Goal: Task Accomplishment & Management: Manage account settings

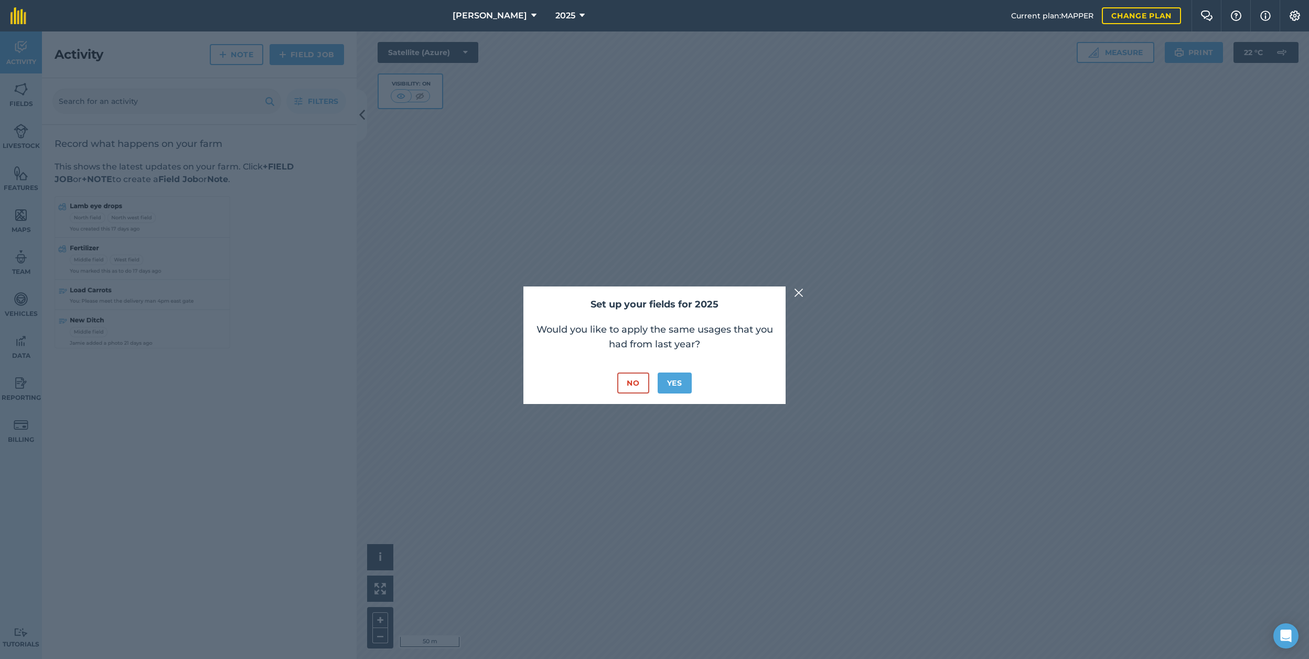
click at [640, 383] on button "No" at bounding box center [632, 382] width 31 height 21
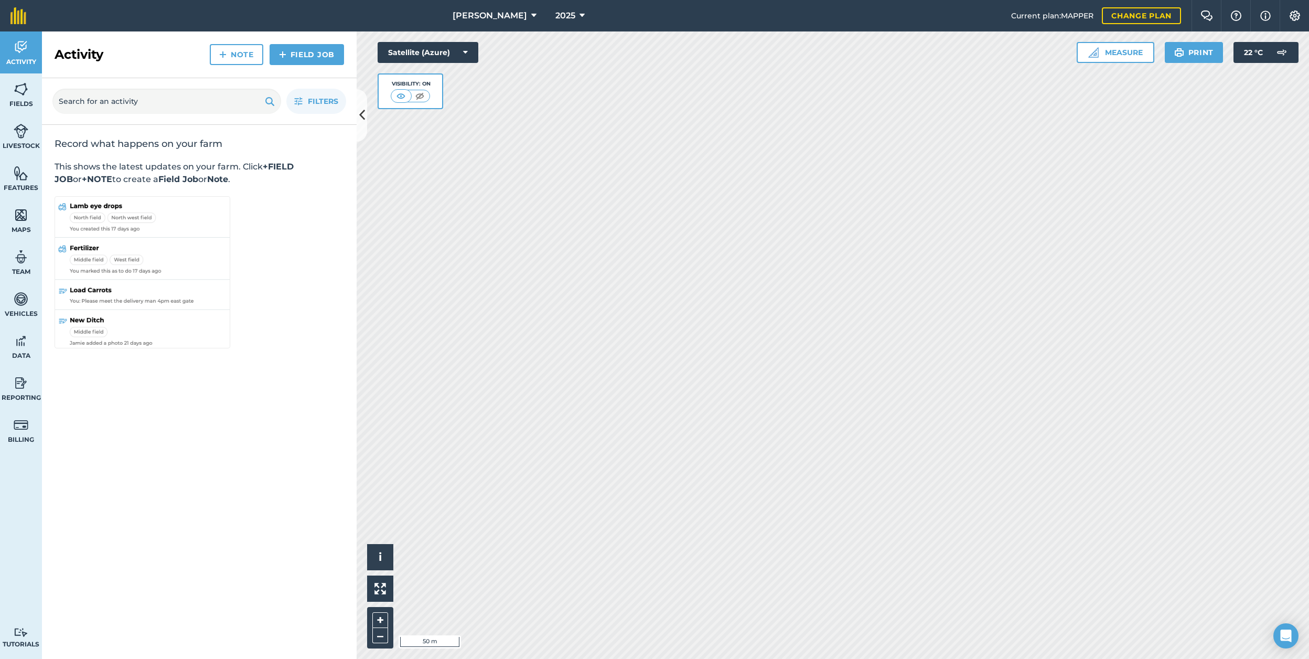
click at [531, 17] on icon at bounding box center [533, 15] width 5 height 13
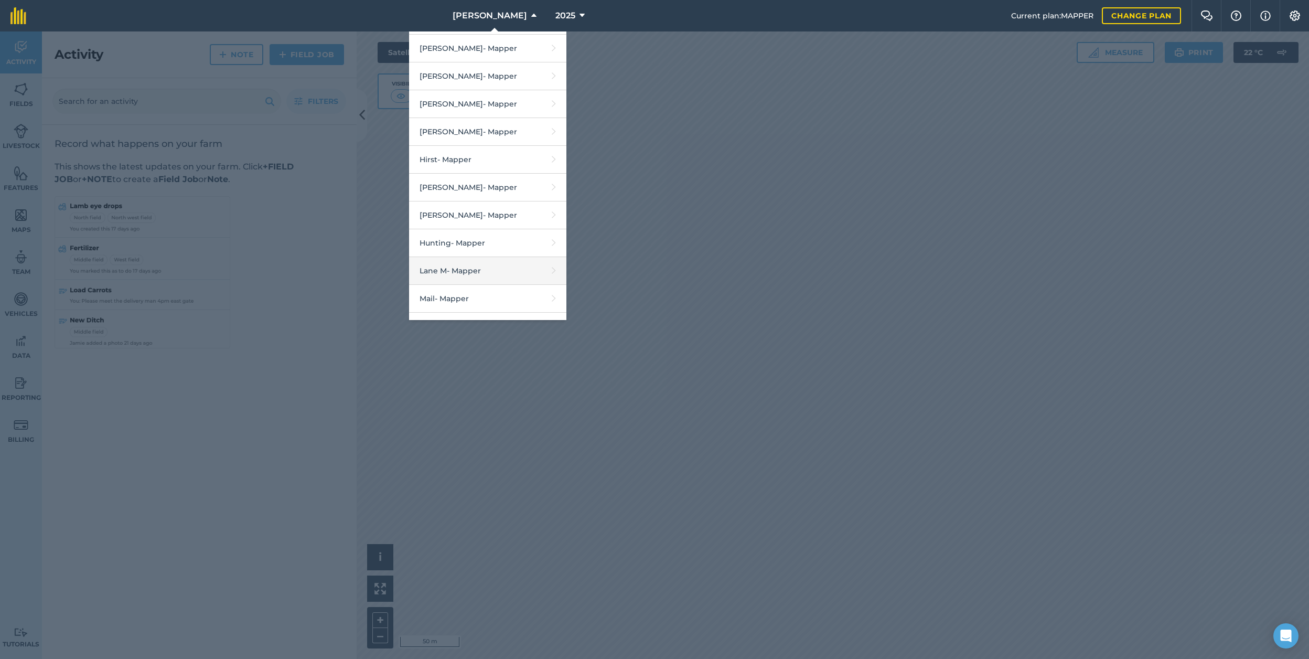
scroll to position [594, 0]
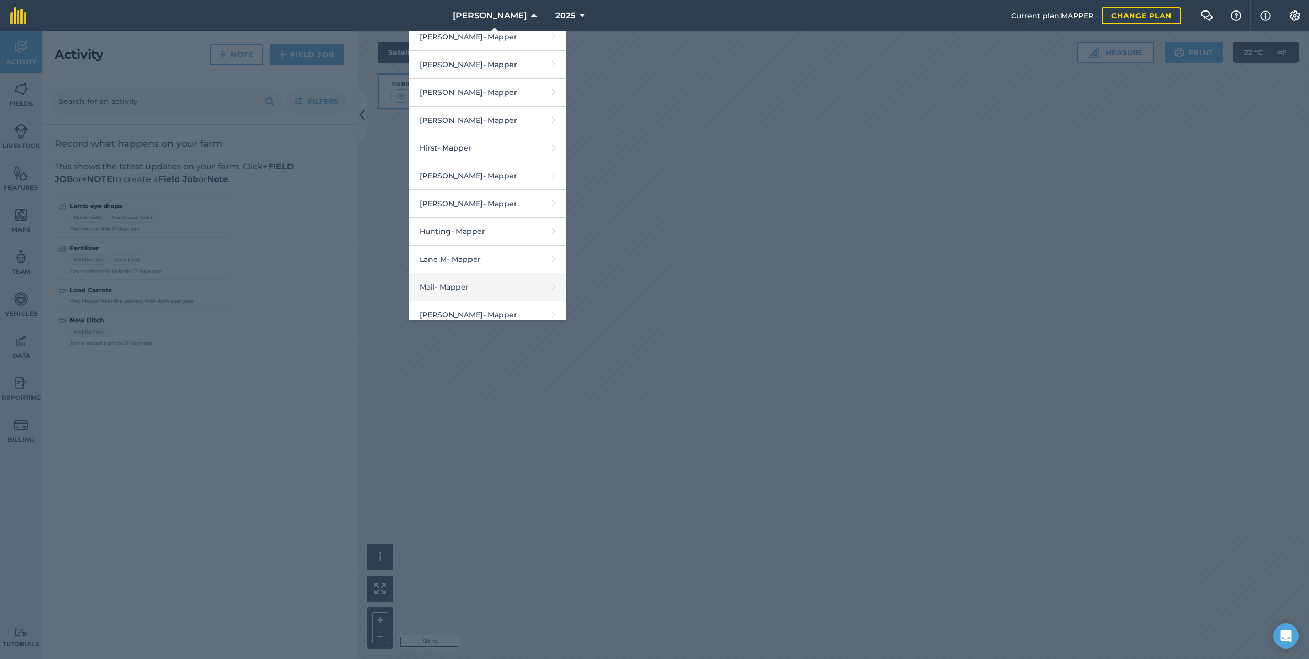
click at [478, 282] on link "Mail - Mapper" at bounding box center [487, 287] width 157 height 28
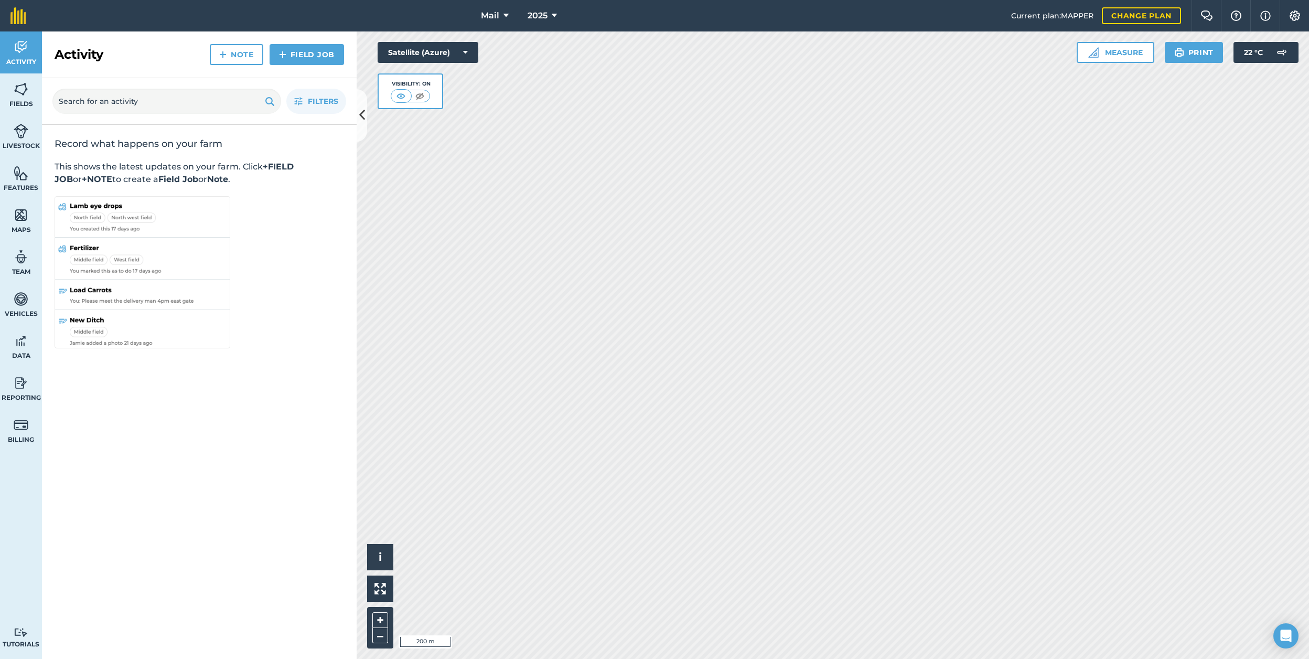
click at [25, 87] on img at bounding box center [21, 89] width 15 height 16
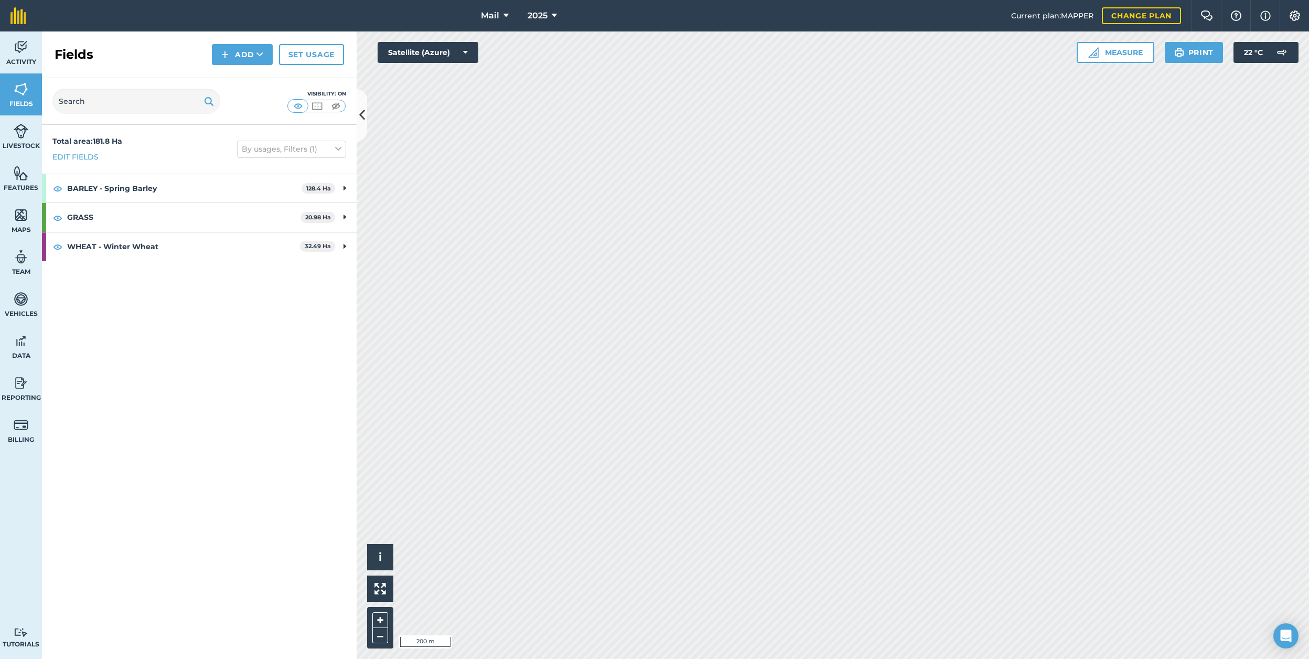
click at [308, 53] on link "Set usage" at bounding box center [311, 54] width 65 height 21
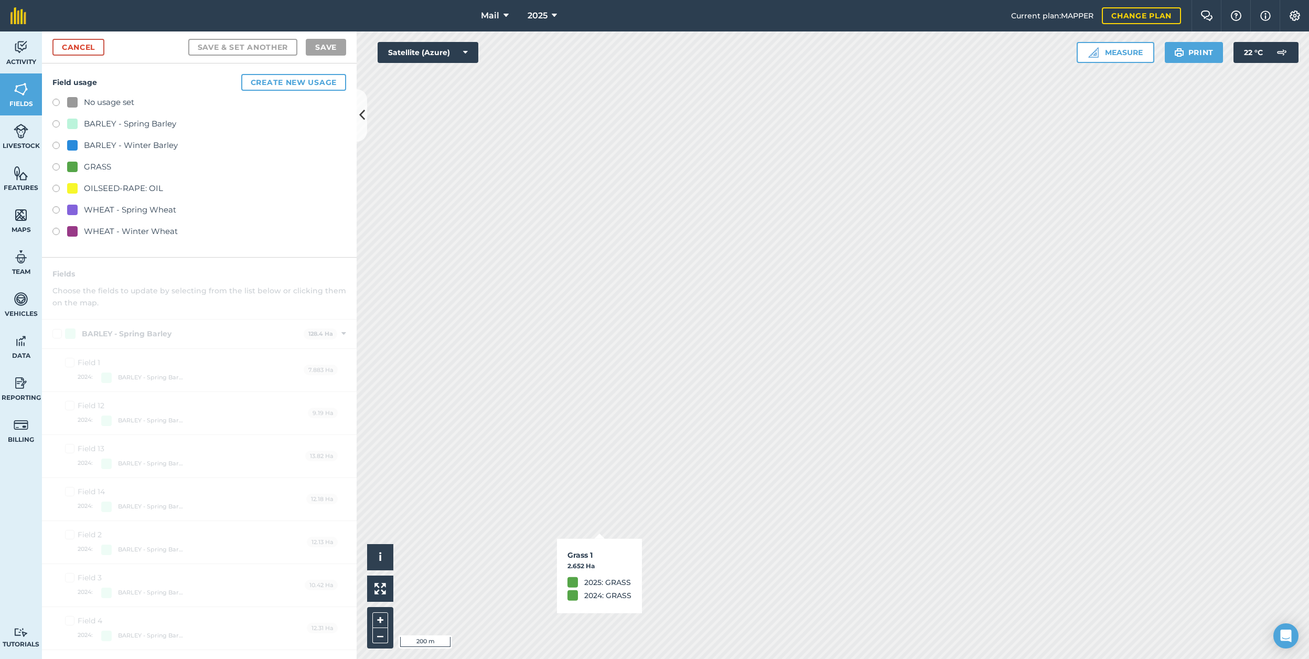
checkbox input "true"
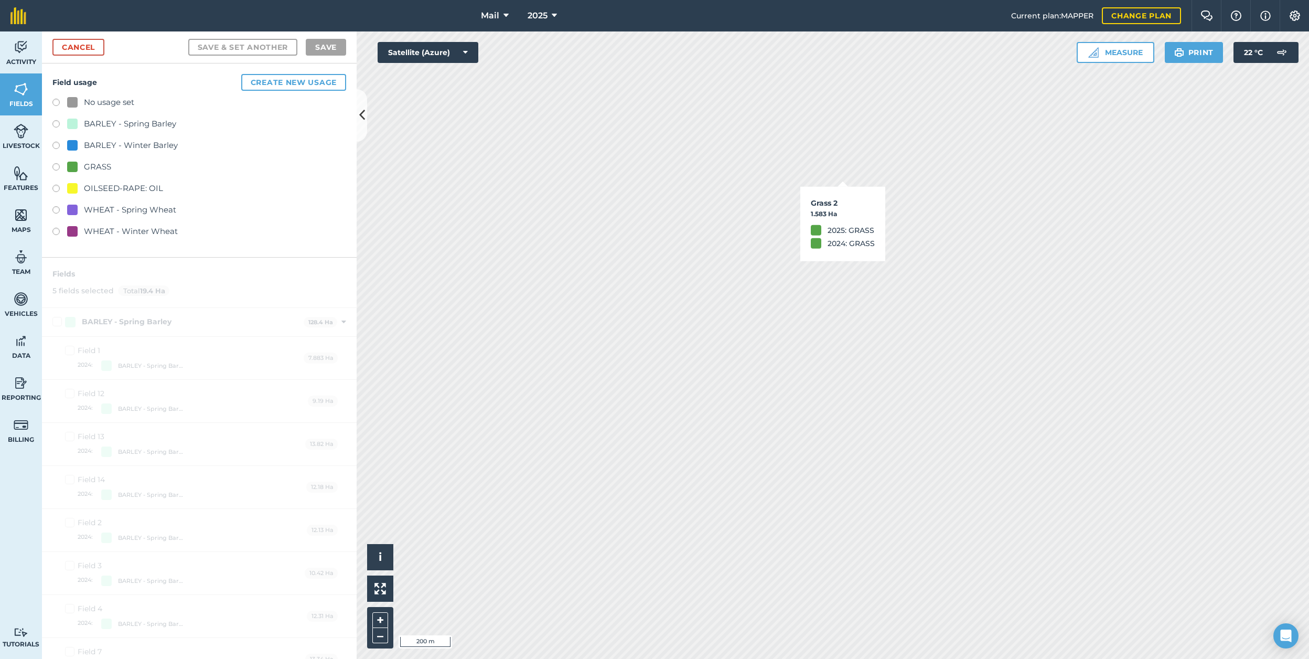
checkbox input "true"
click at [87, 47] on link "Cancel" at bounding box center [78, 47] width 52 height 17
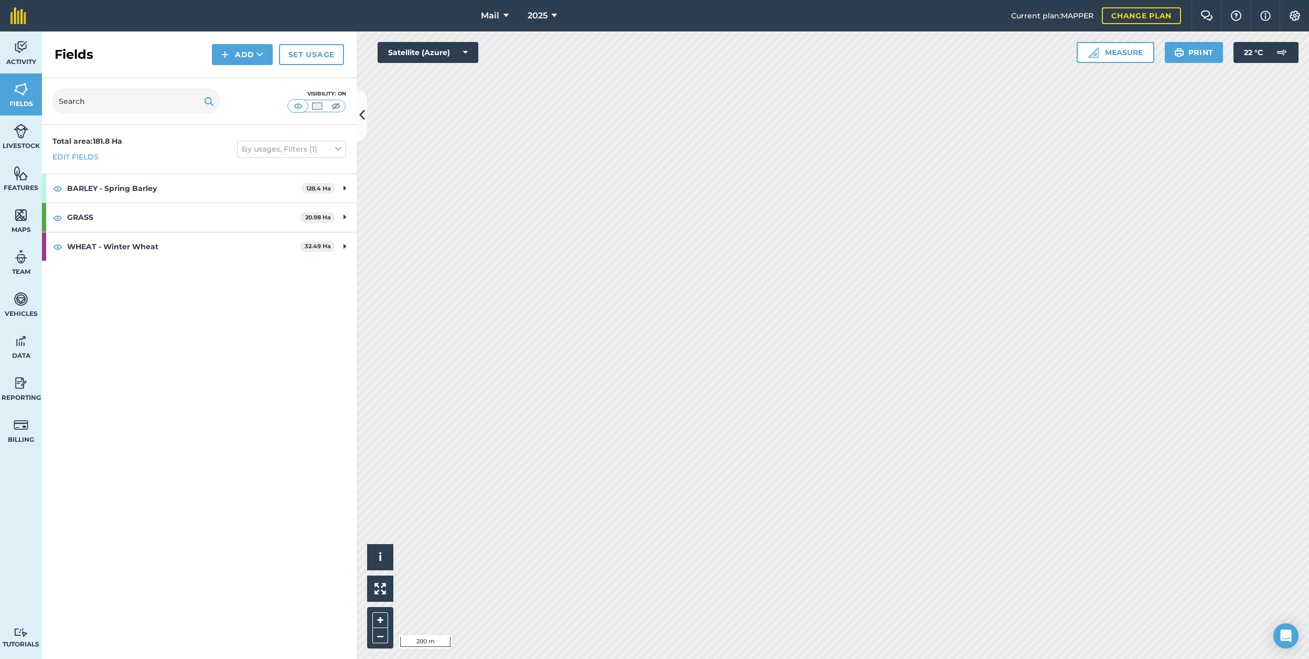
click at [318, 55] on link "Set usage" at bounding box center [311, 54] width 65 height 21
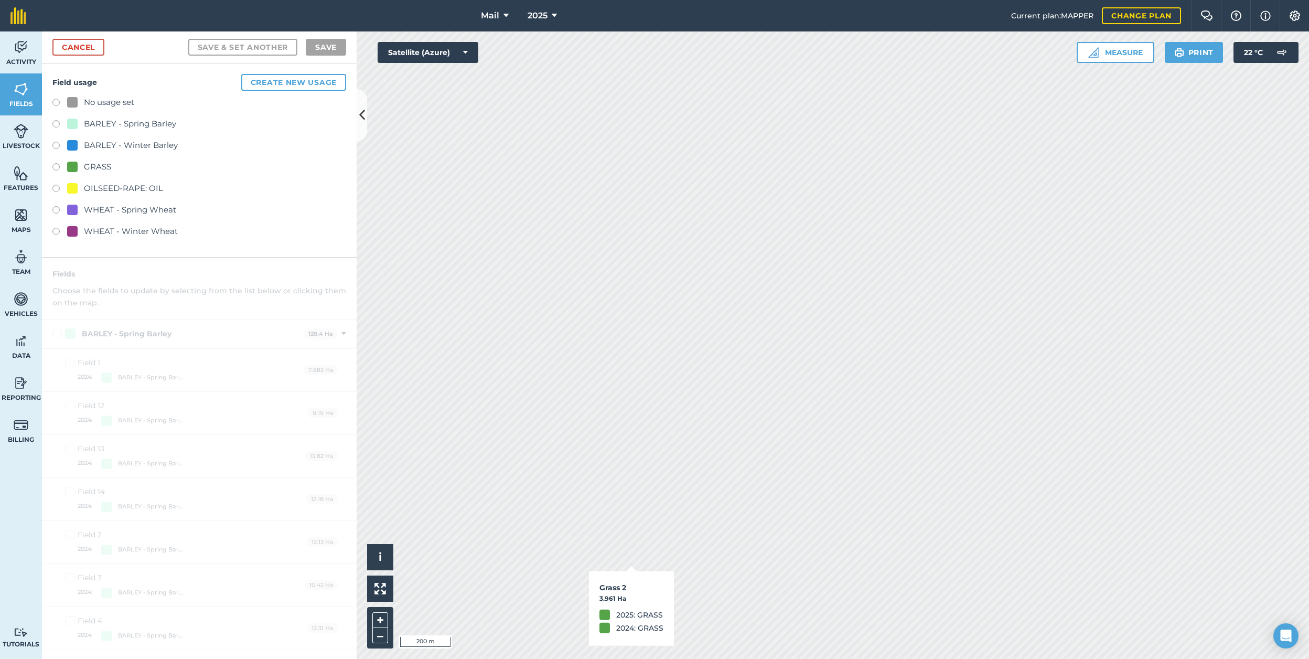
checkbox input "true"
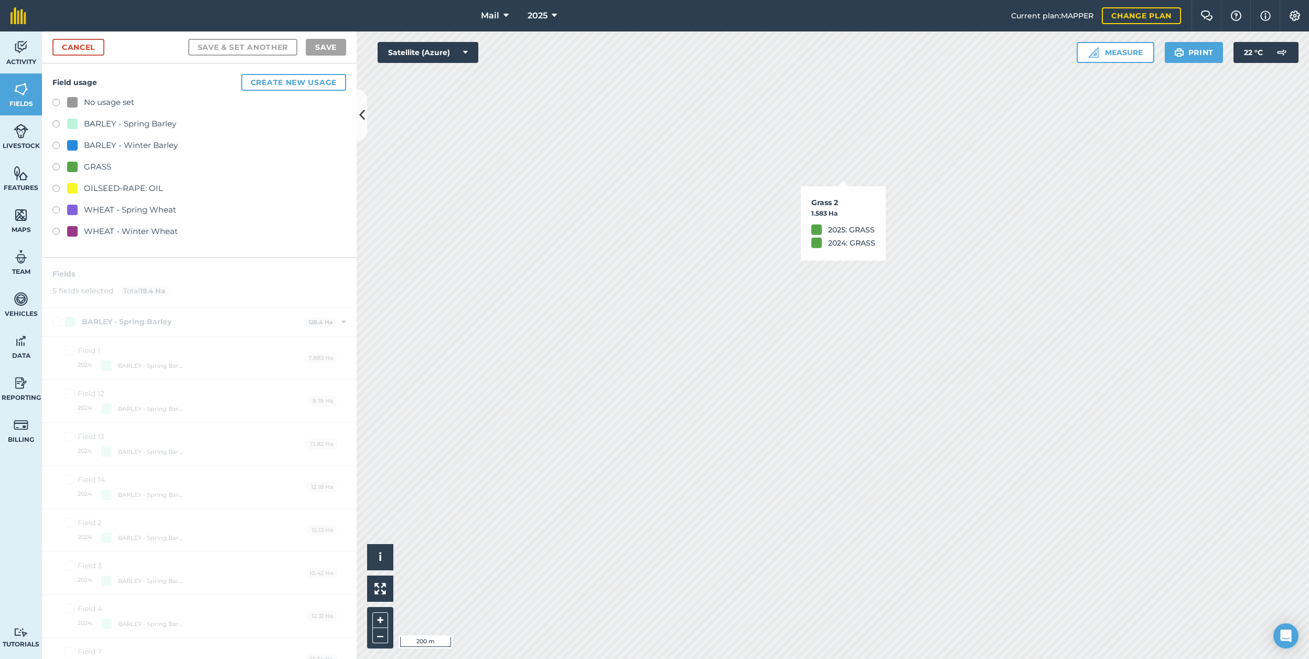
checkbox input "true"
drag, startPoint x: 46, startPoint y: 52, endPoint x: 52, endPoint y: 51, distance: 7.0
click at [52, 51] on div "Cancel Save & set another Save" at bounding box center [199, 47] width 315 height 32
click at [65, 51] on link "Cancel" at bounding box center [78, 47] width 52 height 17
